Goal: Task Accomplishment & Management: Use online tool/utility

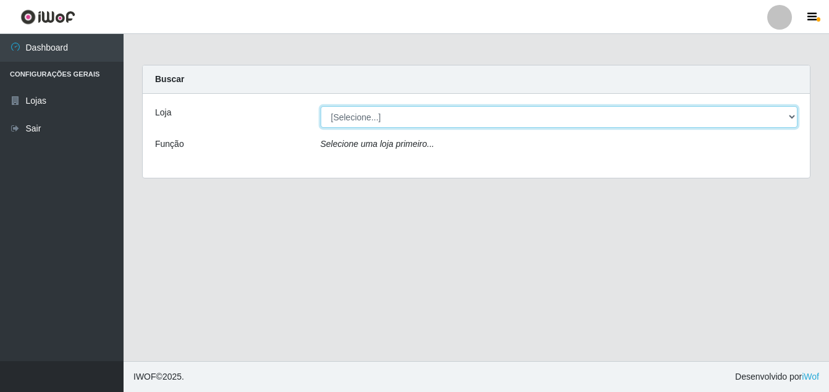
click at [406, 123] on select "[Selecione...] Ajubá Mercado" at bounding box center [558, 117] width 477 height 22
select select "402"
click at [320, 106] on select "[Selecione...] Ajubá Mercado" at bounding box center [558, 117] width 477 height 22
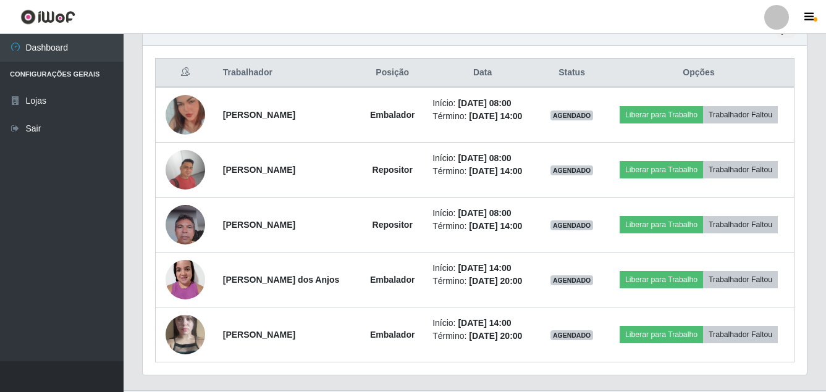
scroll to position [432, 0]
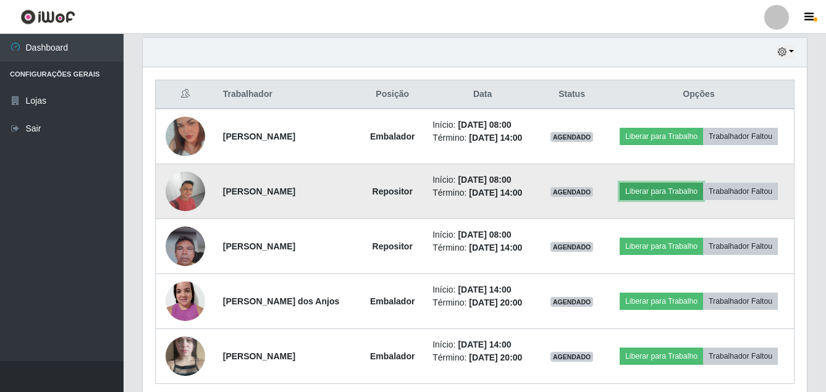
click at [701, 192] on button "Liberar para Trabalho" at bounding box center [660, 191] width 83 height 17
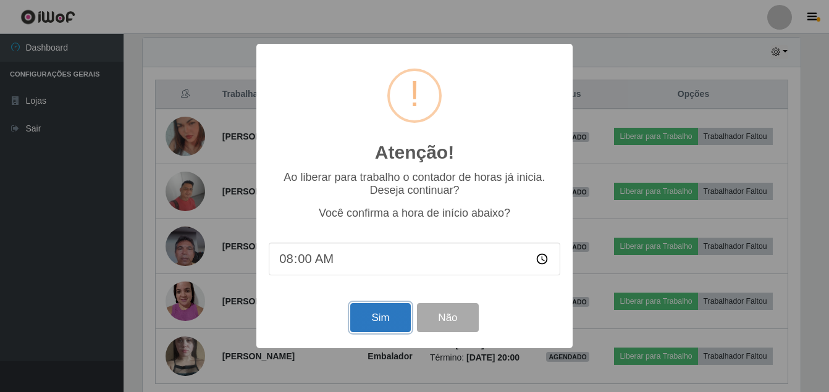
click at [368, 309] on button "Sim" at bounding box center [380, 317] width 60 height 29
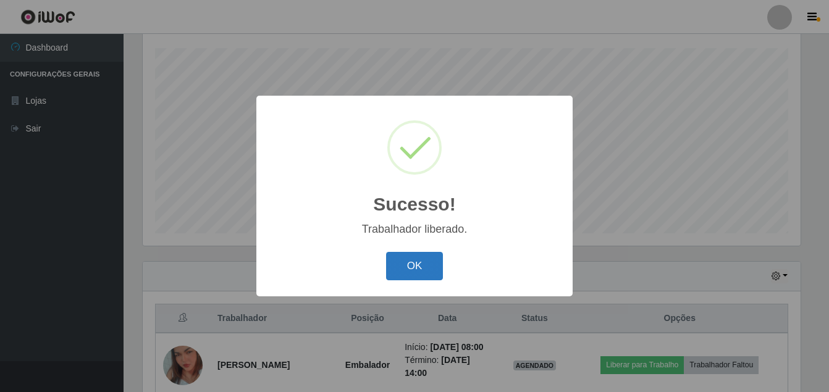
click at [403, 266] on button "OK" at bounding box center [414, 266] width 57 height 29
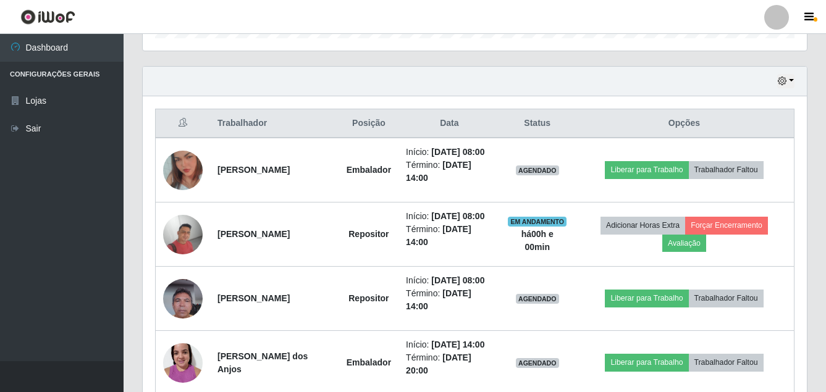
scroll to position [455, 0]
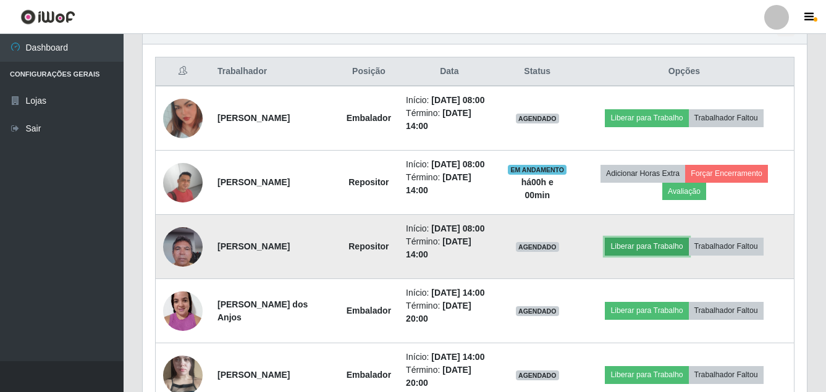
click at [658, 255] on button "Liberar para Trabalho" at bounding box center [646, 246] width 83 height 17
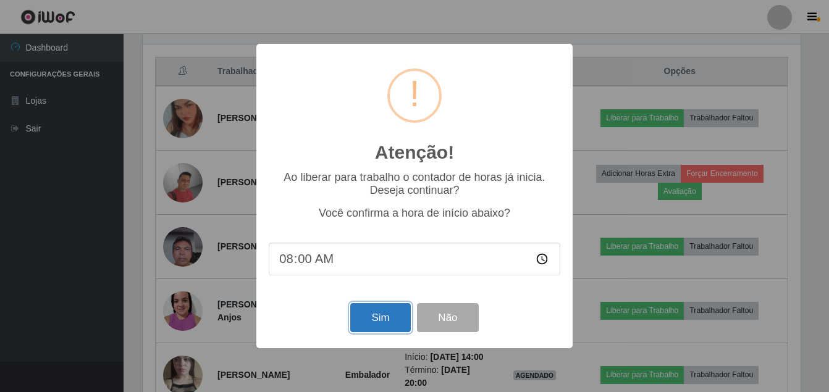
click at [369, 316] on button "Sim" at bounding box center [380, 317] width 60 height 29
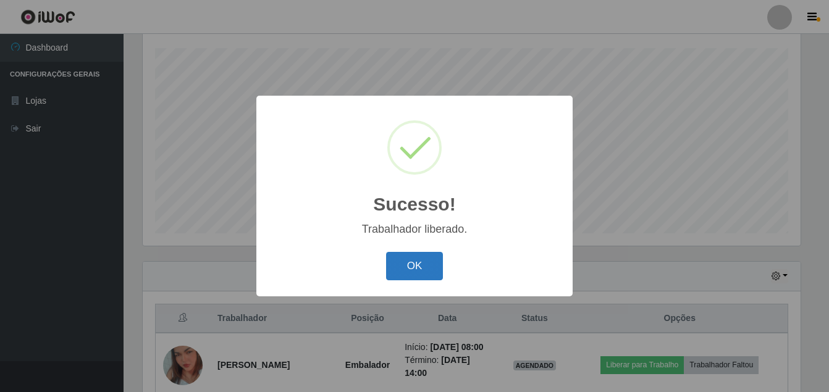
click at [407, 270] on button "OK" at bounding box center [414, 266] width 57 height 29
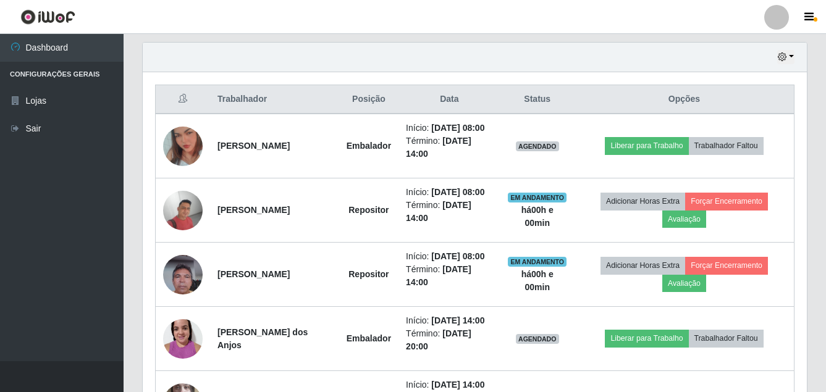
scroll to position [393, 0]
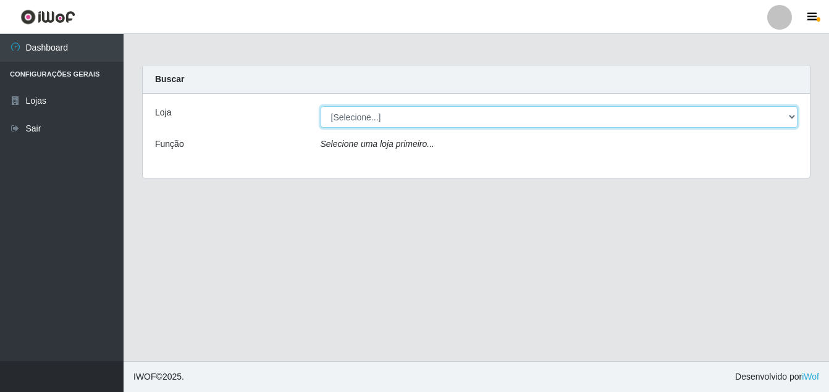
click at [395, 119] on select "[Selecione...] Ajubá Mercado" at bounding box center [558, 117] width 477 height 22
select select "402"
click at [320, 106] on select "[Selecione...] Ajubá Mercado" at bounding box center [558, 117] width 477 height 22
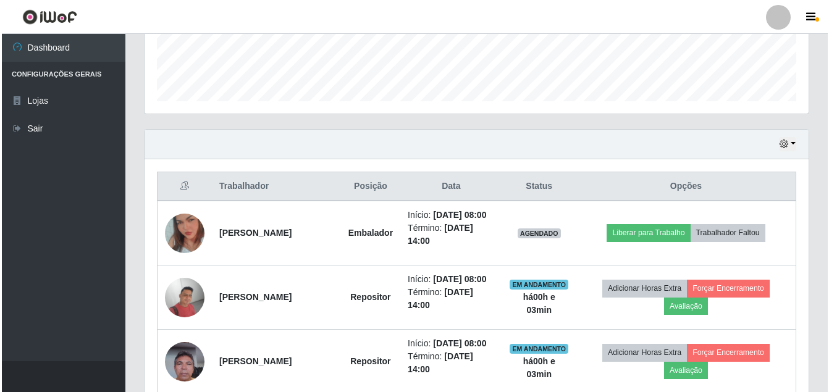
scroll to position [370, 0]
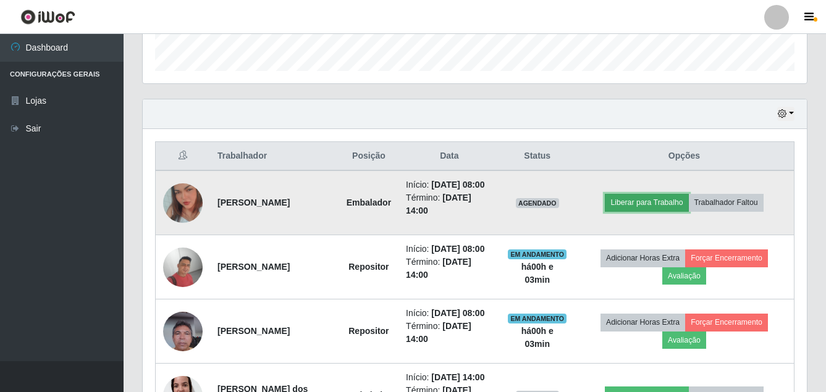
click at [664, 204] on button "Liberar para Trabalho" at bounding box center [646, 202] width 83 height 17
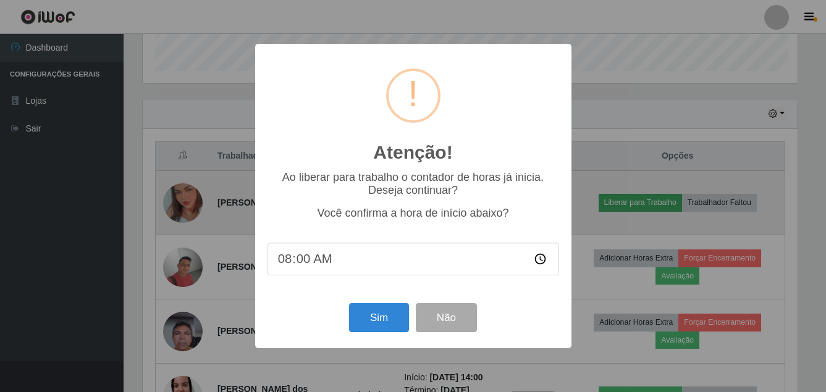
scroll to position [256, 658]
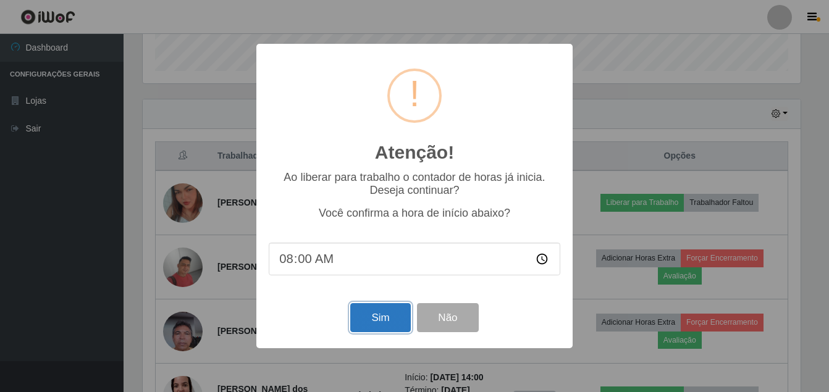
click at [385, 317] on button "Sim" at bounding box center [380, 317] width 60 height 29
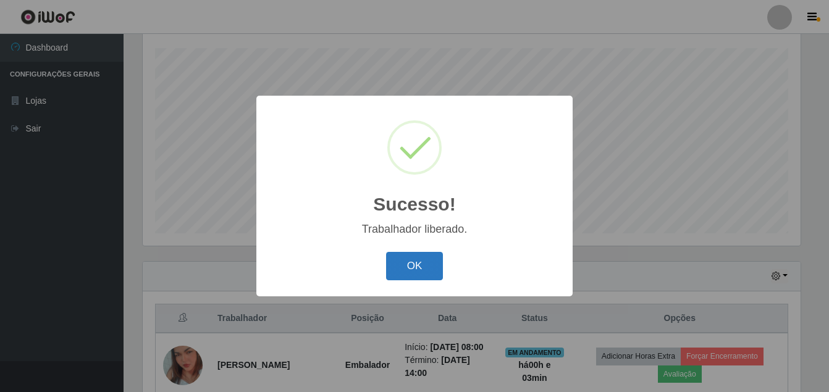
click at [421, 269] on button "OK" at bounding box center [414, 266] width 57 height 29
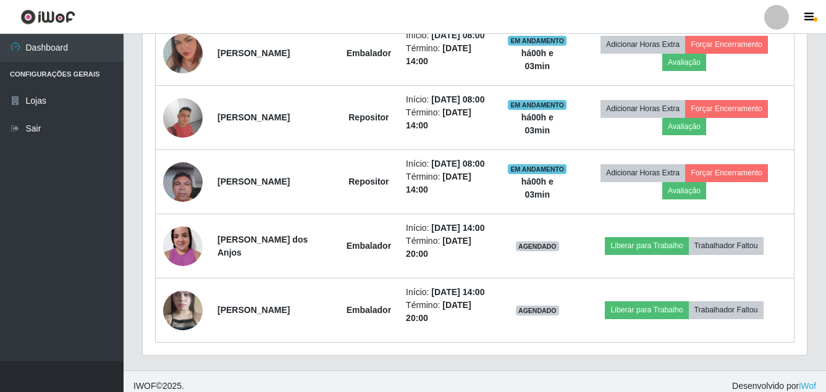
scroll to position [409, 0]
